Goal: Information Seeking & Learning: Learn about a topic

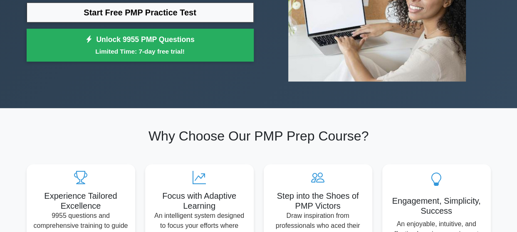
scroll to position [149, 0]
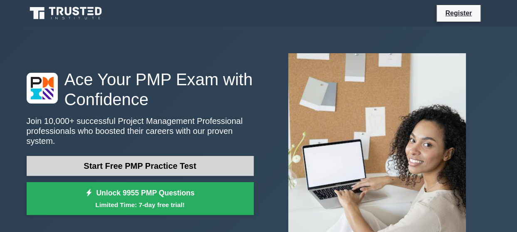
click at [177, 156] on link "Start Free PMP Practice Test" at bounding box center [140, 166] width 227 height 20
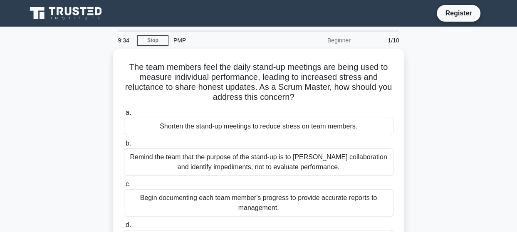
click at [452, 106] on div "The team members feel the daily stand-up meetings are being used to measure ind…" at bounding box center [259, 164] width 474 height 230
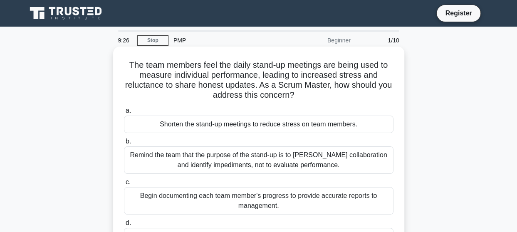
click at [283, 159] on div "Remind the team that the purpose of the stand-up is to foster collaboration and…" at bounding box center [258, 159] width 269 height 27
click at [124, 144] on input "b. Remind the team that the purpose of the stand-up is to foster collaboration …" at bounding box center [124, 141] width 0 height 5
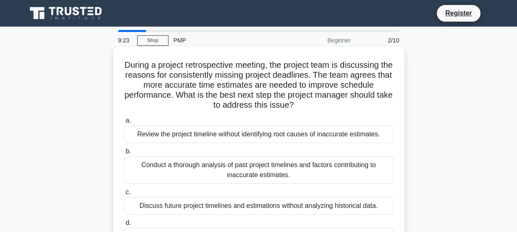
click at [290, 173] on div "Conduct a thorough analysis of past project timelines and factors contributing …" at bounding box center [258, 169] width 269 height 27
click at [124, 154] on input "b. Conduct a thorough analysis of past project timelines and factors contributi…" at bounding box center [124, 151] width 0 height 5
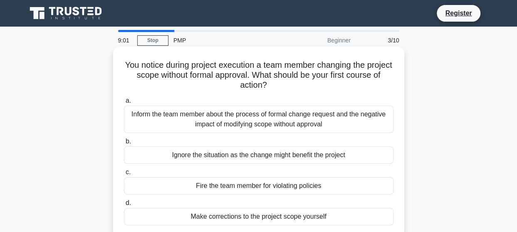
click at [234, 217] on div "Make corrections to the project scope yourself" at bounding box center [258, 216] width 269 height 17
click at [124, 206] on input "d. Make corrections to the project scope yourself" at bounding box center [124, 202] width 0 height 5
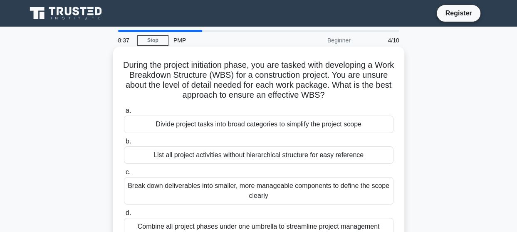
click at [251, 184] on div "Break down deliverables into smaller, more manageable components to define the …" at bounding box center [258, 190] width 269 height 27
click at [124, 175] on input "c. Break down deliverables into smaller, more manageable components to define t…" at bounding box center [124, 172] width 0 height 5
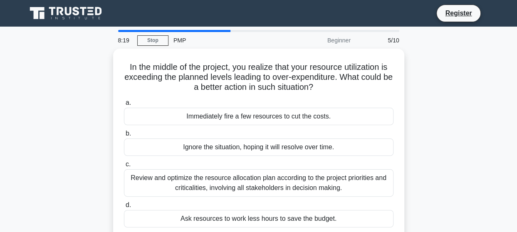
click at [251, 184] on div "Review and optimize the resource allocation plan according to the project prior…" at bounding box center [258, 182] width 269 height 27
click at [124, 167] on input "c. Review and optimize the resource allocation plan according to the project pr…" at bounding box center [124, 164] width 0 height 5
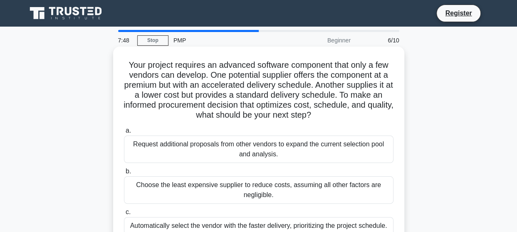
click at [388, 195] on div "Choose the least expensive supplier to reduce costs, assuming all other factors…" at bounding box center [258, 189] width 269 height 27
click at [124, 174] on input "b. Choose the least expensive supplier to reduce costs, assuming all other fact…" at bounding box center [124, 171] width 0 height 5
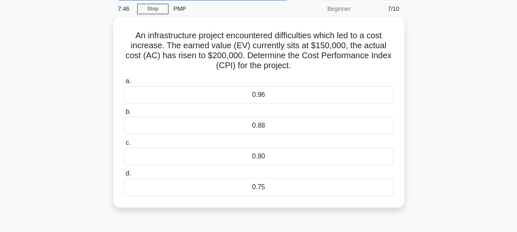
scroll to position [33, 0]
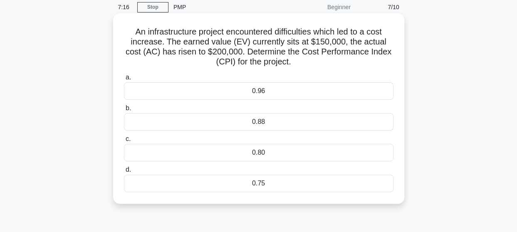
click at [261, 177] on div "0.75" at bounding box center [258, 183] width 269 height 17
click at [124, 173] on input "d. 0.75" at bounding box center [124, 169] width 0 height 5
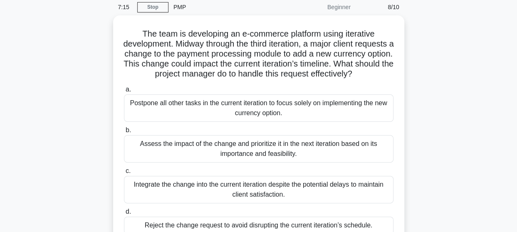
scroll to position [0, 0]
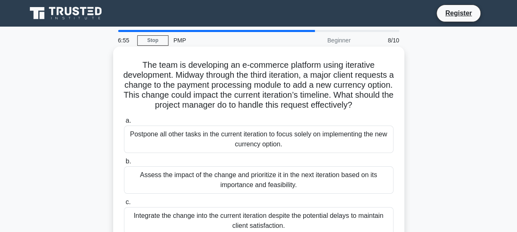
click at [253, 194] on div "Assess the impact of the change and prioritize it in the next iteration based o…" at bounding box center [258, 179] width 269 height 27
click at [124, 164] on input "b. Assess the impact of the change and prioritize it in the next iteration base…" at bounding box center [124, 161] width 0 height 5
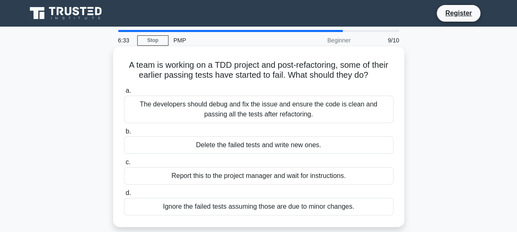
click at [254, 182] on div "Report this to the project manager and wait for instructions." at bounding box center [258, 175] width 269 height 17
click at [124, 165] on input "c. Report this to the project manager and wait for instructions." at bounding box center [124, 162] width 0 height 5
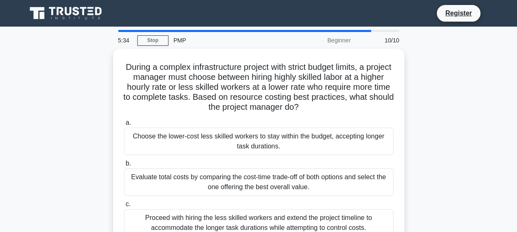
click at [408, 215] on div "During a complex infrastructure project with strict budget limits, a project ma…" at bounding box center [259, 174] width 474 height 250
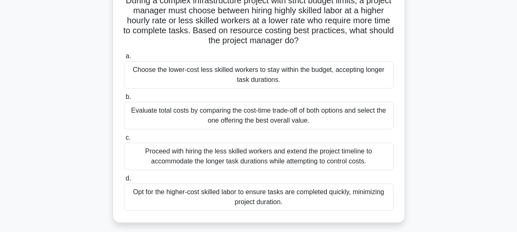
scroll to position [83, 0]
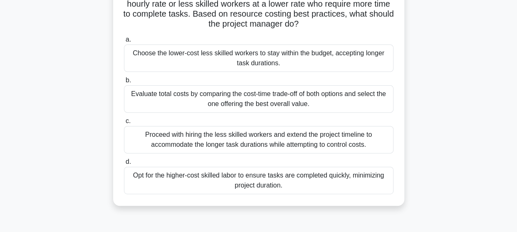
click at [408, 215] on div "5:31 Stop PMP Beginner 10/10 During a complex infrastructure project with stric…" at bounding box center [259, 155] width 474 height 416
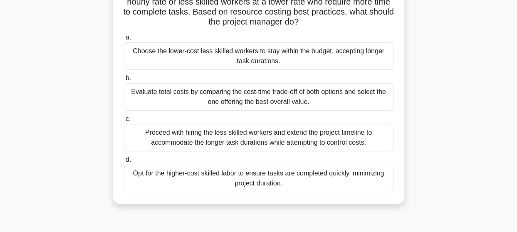
click at [281, 145] on div "Proceed with hiring the less skilled workers and extend the project timeline to…" at bounding box center [258, 137] width 269 height 27
click at [124, 122] on input "c. Proceed with hiring the less skilled workers and extend the project timeline…" at bounding box center [124, 118] width 0 height 5
